Goal: Information Seeking & Learning: Learn about a topic

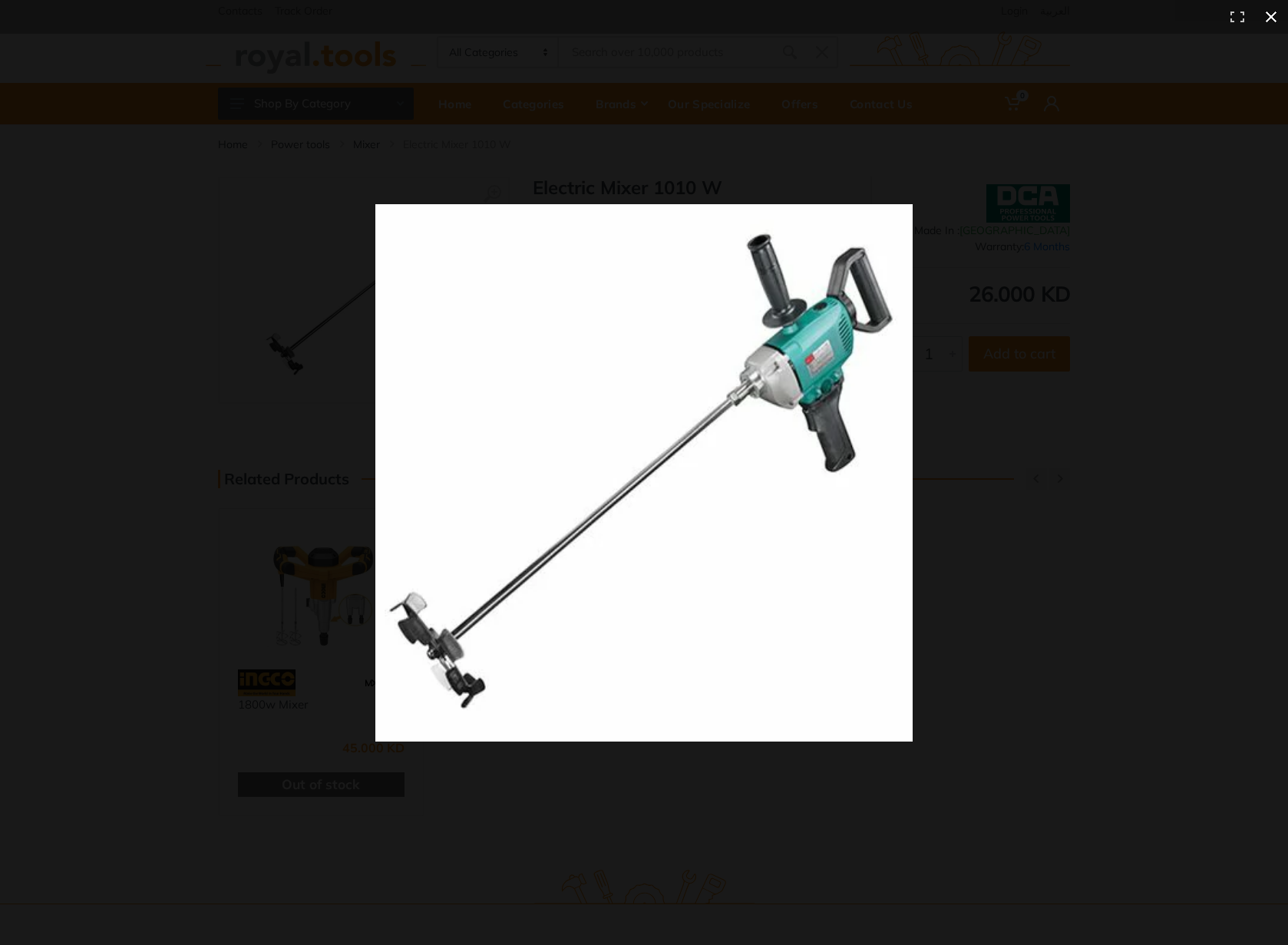
click at [1051, 679] on div at bounding box center [769, 493] width 789 height 579
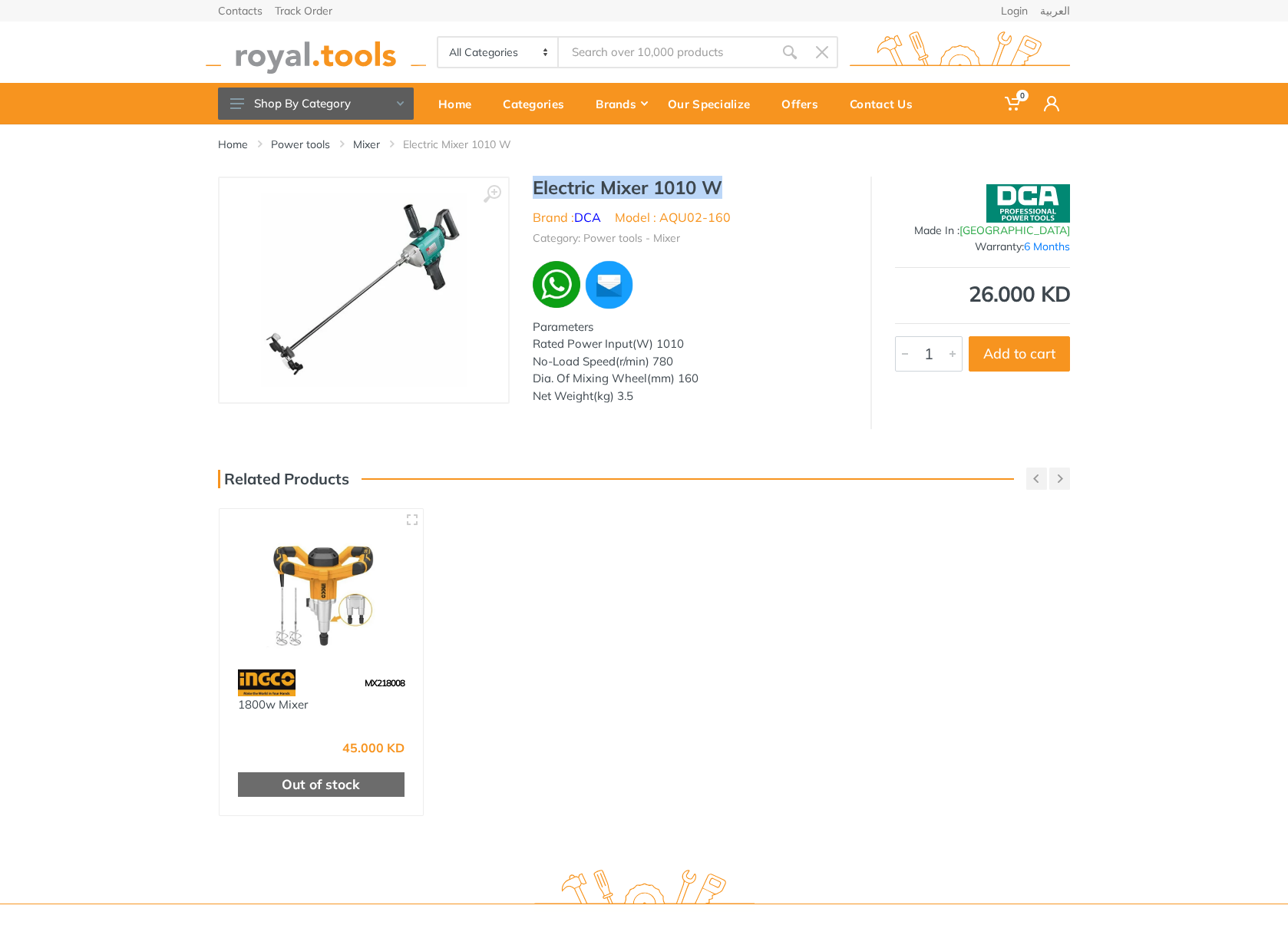
drag, startPoint x: 729, startPoint y: 185, endPoint x: 621, endPoint y: 187, distance: 108.0
click at [521, 191] on div "Electric Mixer 1010 W Brand : DCA Model : AQU02-160 Category: Power tools - Mix…" at bounding box center [690, 294] width 361 height 237
copy h1 "Electric Mixer 1010 W"
